Goal: Find specific fact: Find specific fact

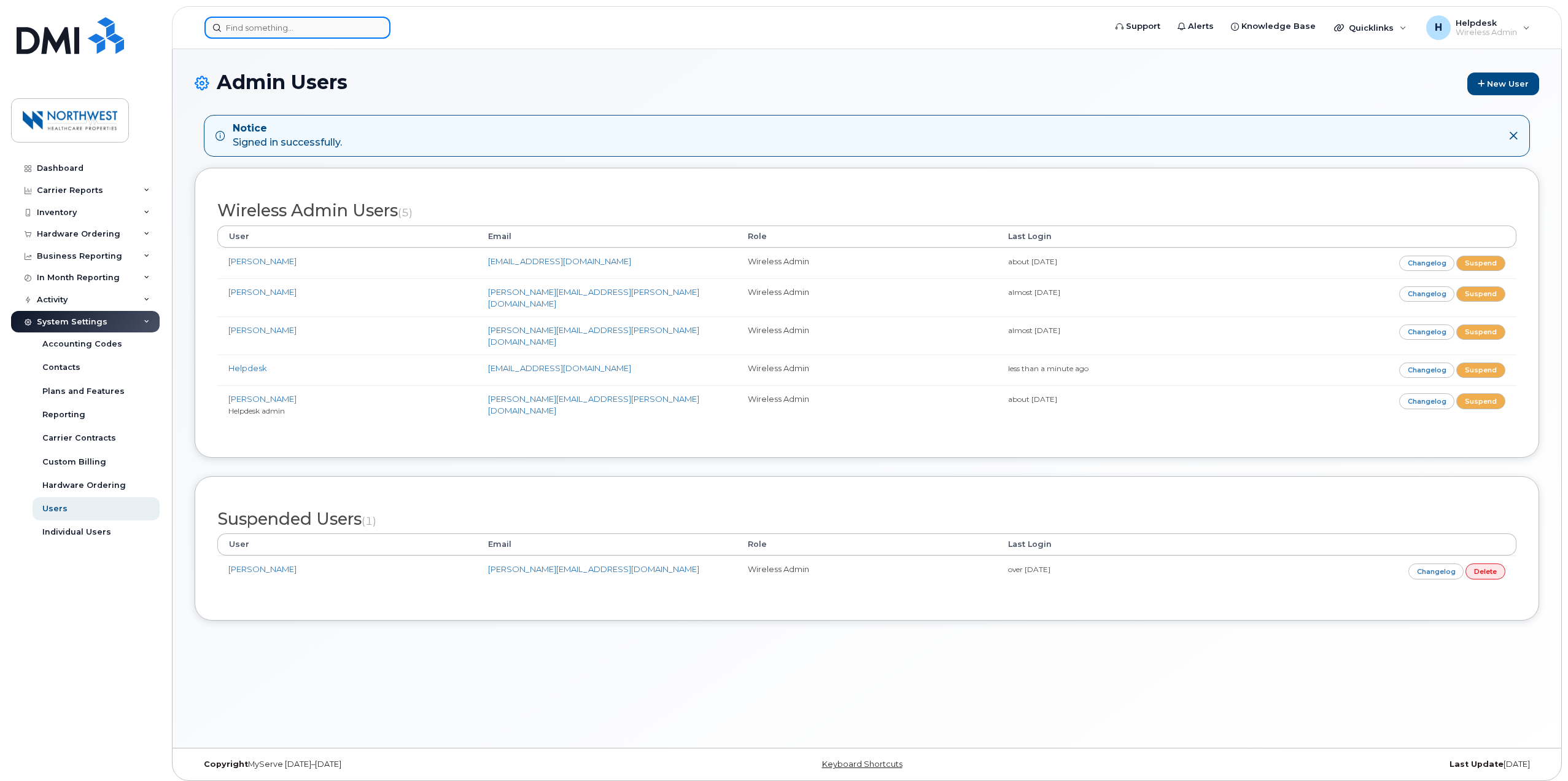
click at [292, 24] on input at bounding box center [297, 27] width 186 height 22
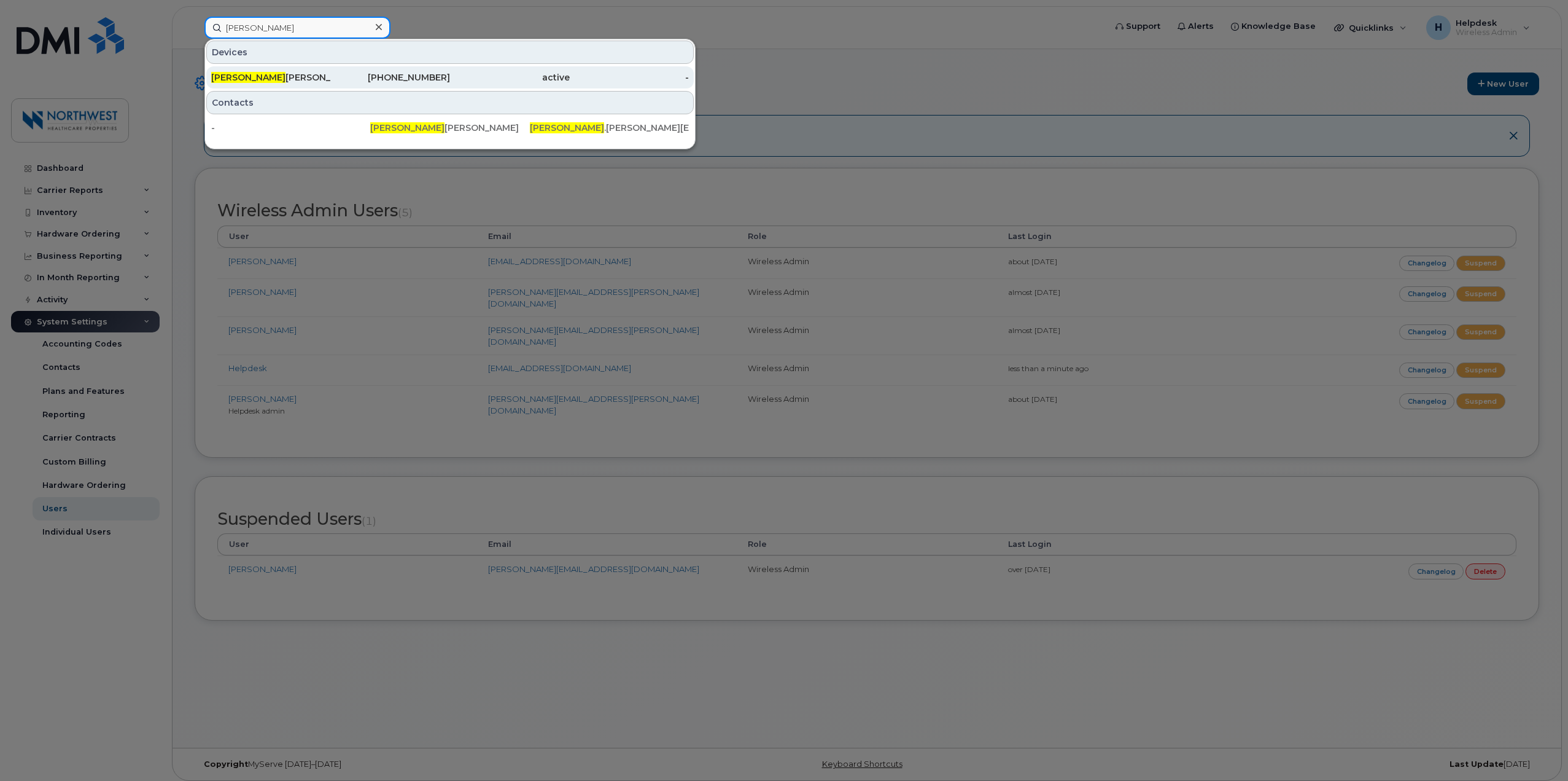
type input "trevor"
click at [313, 74] on div "Trevor Steinberg" at bounding box center [270, 77] width 120 height 12
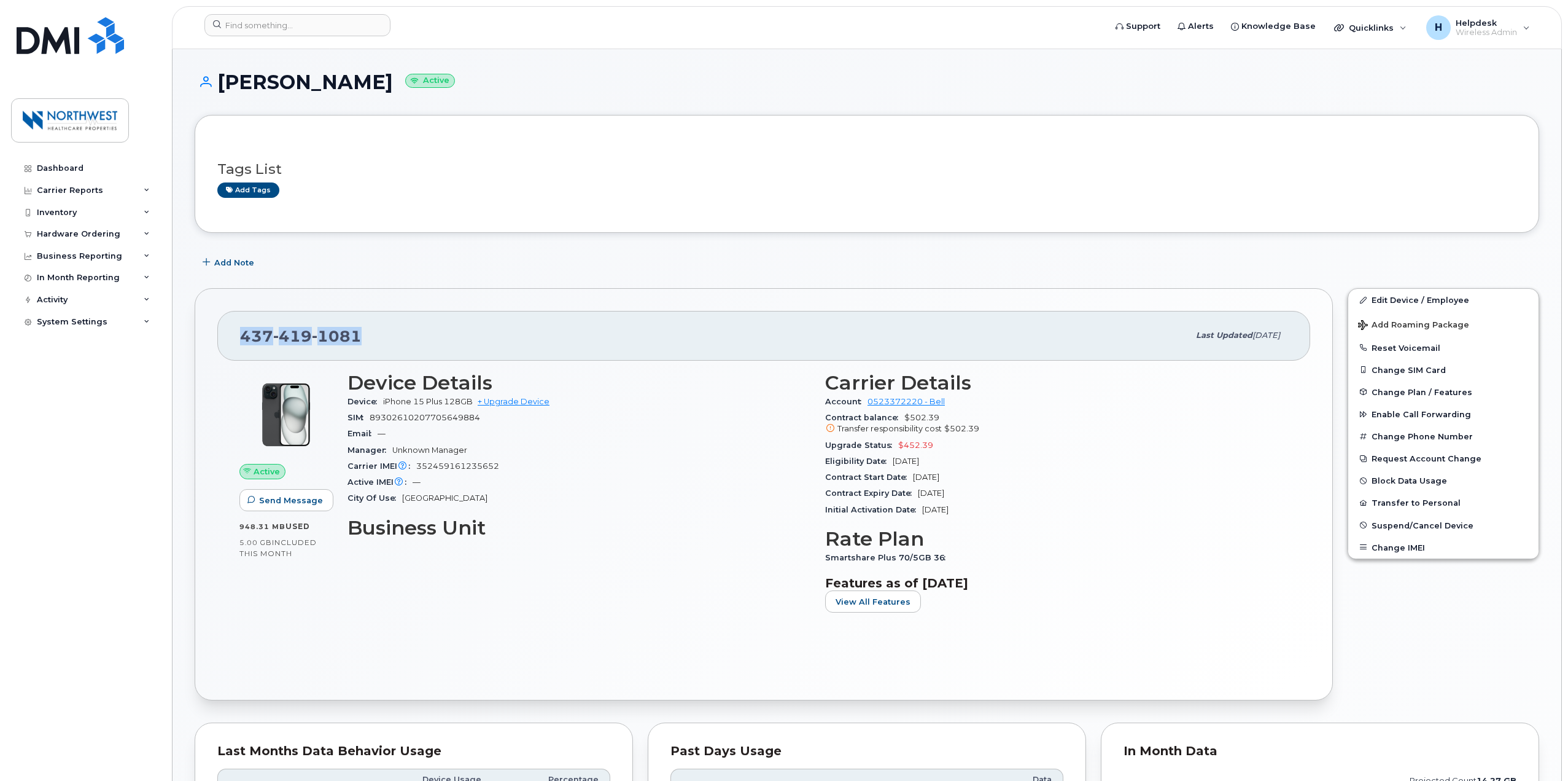
drag, startPoint x: 374, startPoint y: 336, endPoint x: 230, endPoint y: 336, distance: 144.0
click at [230, 336] on div "[PHONE_NUMBER] Last updated [DATE]" at bounding box center [764, 335] width 1093 height 49
copy span "[PHONE_NUMBER]"
click at [789, 327] on div "[PHONE_NUMBER]" at bounding box center [714, 335] width 949 height 26
